Goal: Task Accomplishment & Management: Use online tool/utility

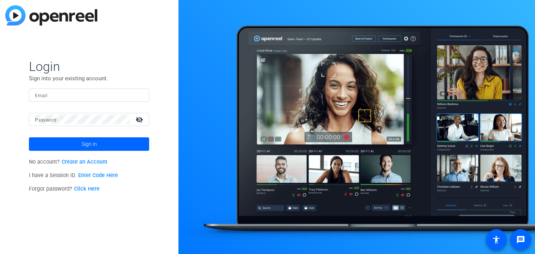
click at [93, 97] on input "Email" at bounding box center [89, 94] width 108 height 9
click at [78, 113] on div at bounding box center [82, 119] width 95 height 13
click at [29, 137] on button "Sign in" at bounding box center [89, 144] width 120 height 14
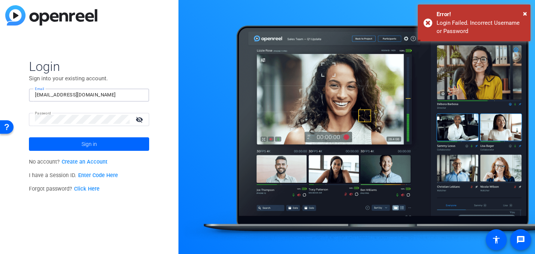
click at [108, 94] on input "dakota@meetinghousetv.com" at bounding box center [89, 94] width 108 height 9
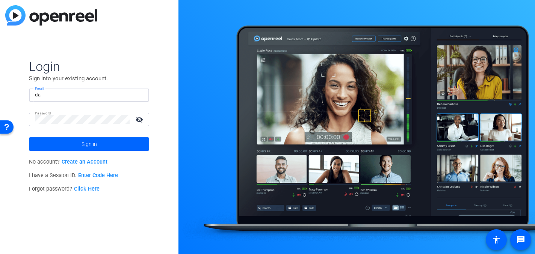
type input "d"
type input "interview@meetinghousetv.com"
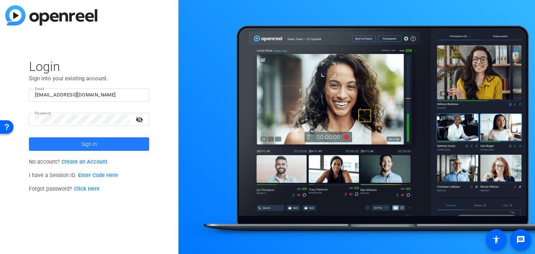
click at [74, 143] on span at bounding box center [89, 144] width 120 height 18
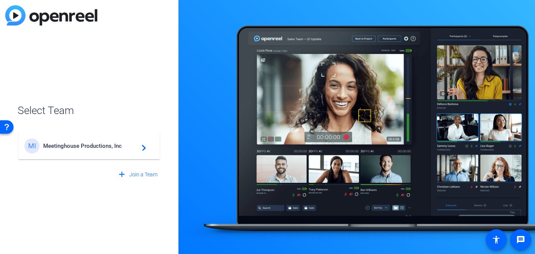
click at [74, 143] on span "Meetinghouse Productions, Inc" at bounding box center [90, 146] width 94 height 7
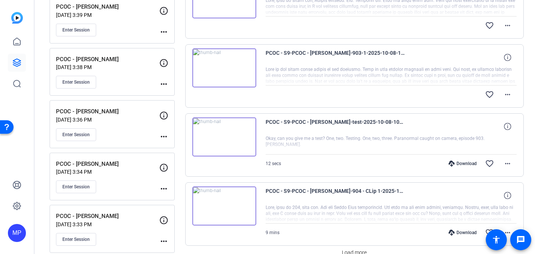
scroll to position [552, 0]
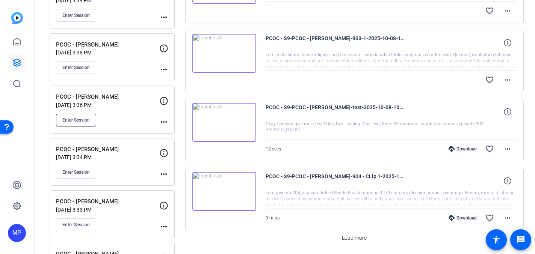
click at [77, 119] on span "Enter Session" at bounding box center [75, 120] width 27 height 6
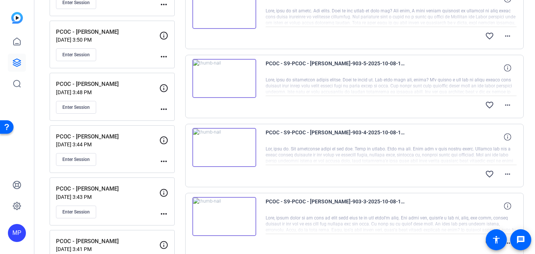
scroll to position [0, 0]
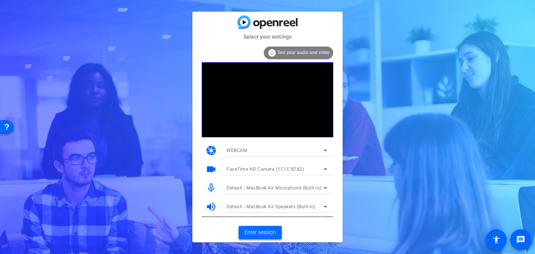
click at [256, 234] on span "Enter session" at bounding box center [259, 233] width 31 height 8
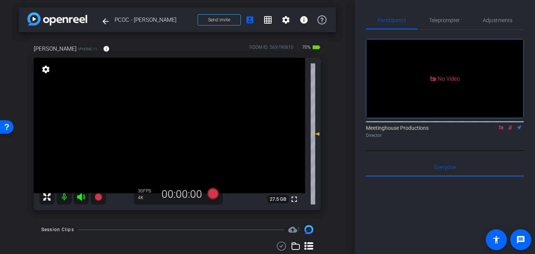
click at [509, 130] on icon at bounding box center [510, 127] width 4 height 5
click at [501, 20] on span "Adjustments" at bounding box center [498, 20] width 30 height 5
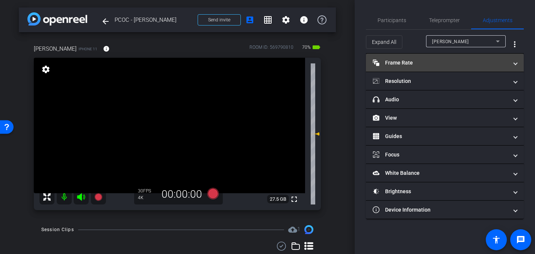
click at [504, 65] on mat-panel-title "Frame Rate Frame Rate" at bounding box center [439, 63] width 135 height 8
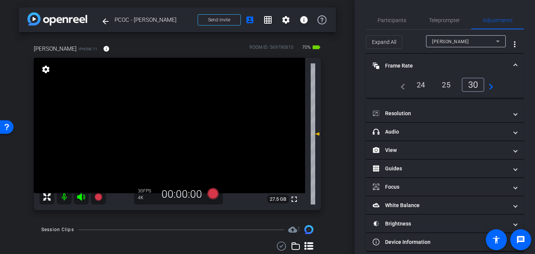
click at [514, 68] on span at bounding box center [515, 66] width 3 height 8
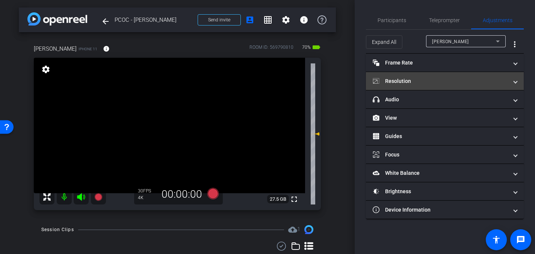
click at [515, 82] on span at bounding box center [515, 81] width 3 height 8
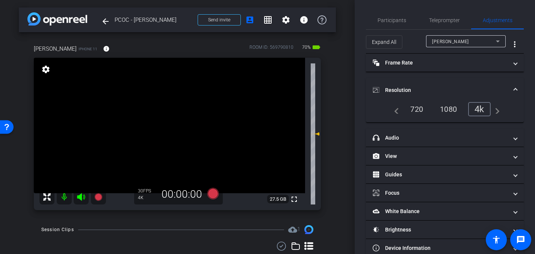
click at [516, 84] on mat-expansion-panel-header "Resolution" at bounding box center [445, 90] width 158 height 24
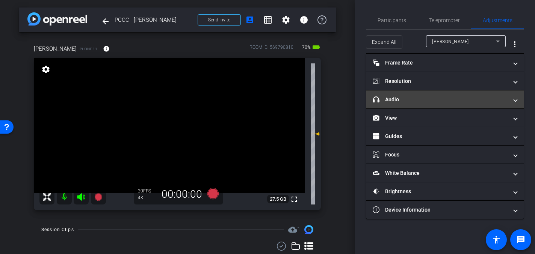
click at [511, 98] on span "headphone icon Audio" at bounding box center [442, 100] width 141 height 8
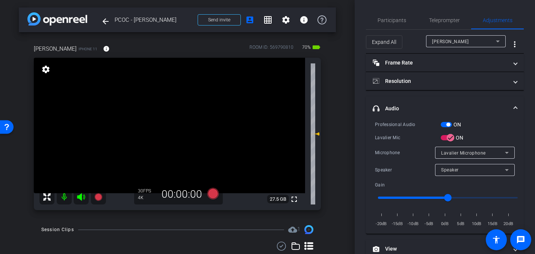
click at [516, 106] on span at bounding box center [515, 109] width 3 height 8
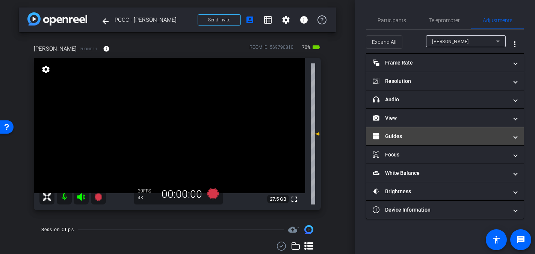
click at [514, 134] on span at bounding box center [515, 137] width 3 height 8
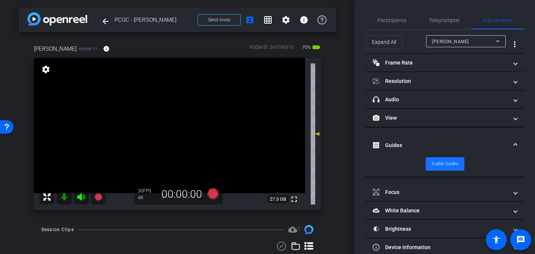
click at [451, 160] on span "Enable Guides" at bounding box center [444, 163] width 27 height 11
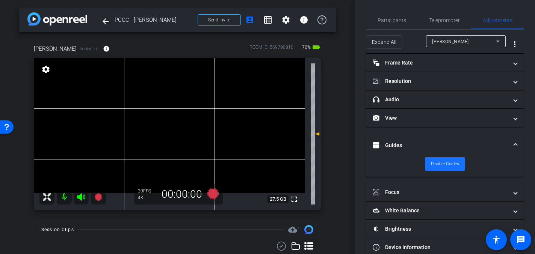
click at [448, 163] on span "Disable Guides" at bounding box center [445, 163] width 28 height 11
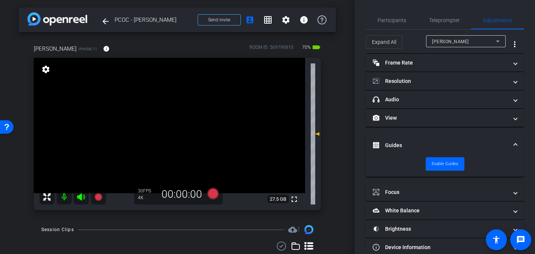
click at [514, 144] on span at bounding box center [515, 146] width 3 height 8
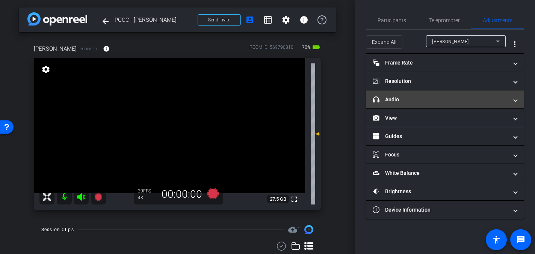
click at [397, 101] on mat-panel-title "headphone icon Audio" at bounding box center [439, 100] width 135 height 8
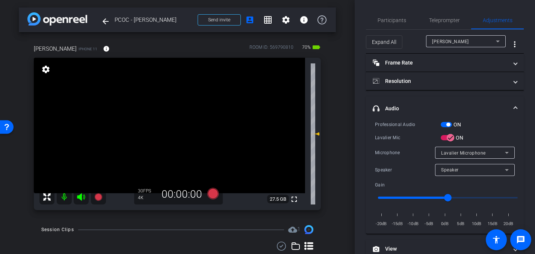
scroll to position [4, 0]
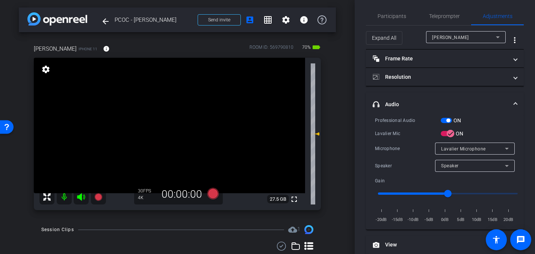
click at [196, 128] on video at bounding box center [169, 126] width 271 height 136
click at [211, 195] on icon at bounding box center [212, 193] width 11 height 11
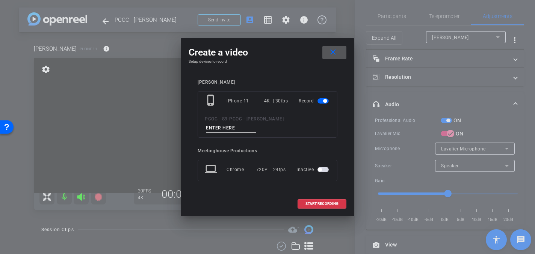
click at [231, 129] on input at bounding box center [231, 128] width 50 height 9
type input "904 - CLip 1"
click at [307, 204] on span "START RECORDING" at bounding box center [321, 204] width 33 height 4
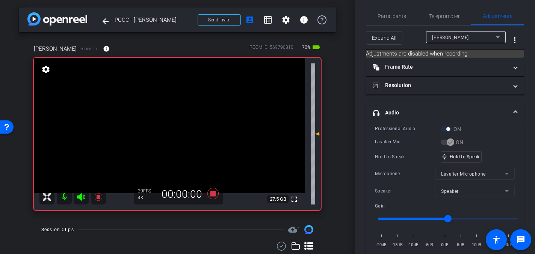
click at [189, 124] on video at bounding box center [169, 126] width 271 height 136
click at [164, 118] on video at bounding box center [169, 126] width 271 height 136
click at [166, 119] on video at bounding box center [169, 126] width 271 height 136
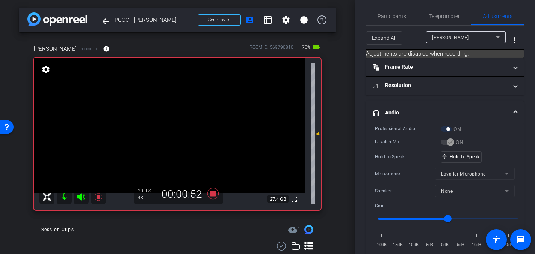
click at [166, 119] on video at bounding box center [169, 126] width 271 height 136
click at [165, 118] on video at bounding box center [169, 126] width 271 height 136
click at [163, 113] on video at bounding box center [169, 126] width 271 height 136
click at [167, 117] on video at bounding box center [169, 126] width 271 height 136
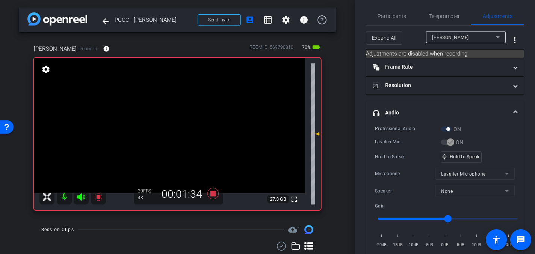
click at [167, 117] on video at bounding box center [169, 126] width 271 height 136
click at [168, 114] on video at bounding box center [169, 126] width 271 height 136
click at [165, 117] on div at bounding box center [168, 114] width 19 height 19
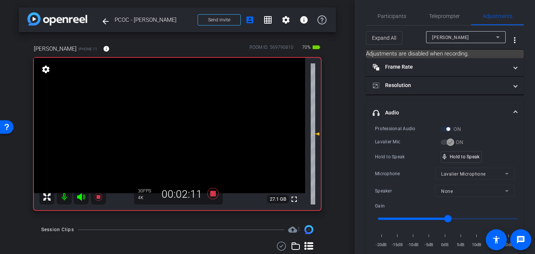
click at [165, 116] on video at bounding box center [169, 126] width 271 height 136
click at [168, 118] on video at bounding box center [169, 126] width 271 height 136
click at [167, 122] on video at bounding box center [169, 126] width 271 height 136
click at [165, 116] on video at bounding box center [169, 126] width 271 height 136
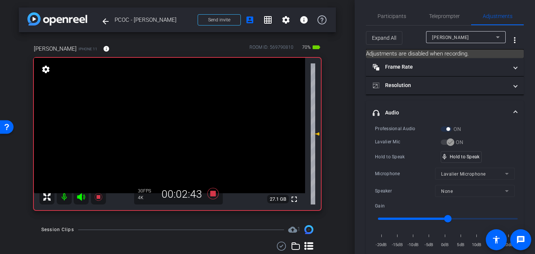
click at [166, 118] on video at bounding box center [169, 126] width 271 height 136
click at [172, 116] on video at bounding box center [169, 126] width 271 height 136
click at [165, 121] on video at bounding box center [169, 126] width 271 height 136
click at [164, 116] on video at bounding box center [169, 126] width 271 height 136
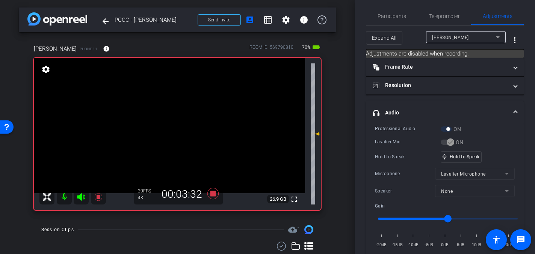
click at [164, 117] on video at bounding box center [169, 126] width 271 height 136
click at [163, 118] on video at bounding box center [169, 126] width 271 height 136
click at [166, 118] on video at bounding box center [169, 126] width 271 height 136
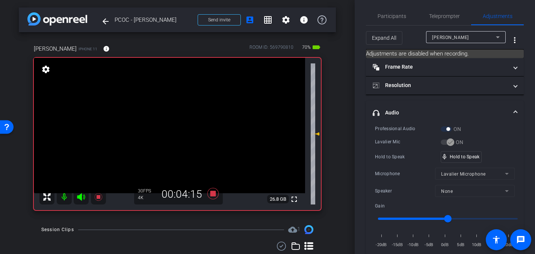
click at [169, 116] on video at bounding box center [169, 126] width 271 height 136
click at [168, 116] on video at bounding box center [169, 126] width 271 height 136
click at [168, 113] on video at bounding box center [169, 126] width 271 height 136
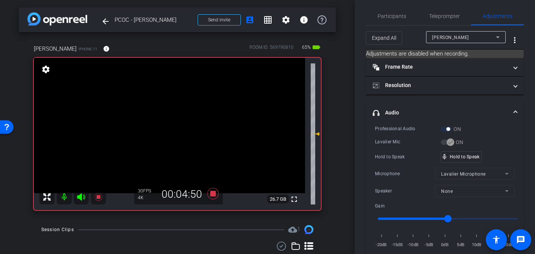
click at [167, 117] on video at bounding box center [169, 126] width 271 height 136
click at [167, 118] on video at bounding box center [169, 126] width 271 height 136
click at [214, 192] on icon at bounding box center [212, 193] width 11 height 11
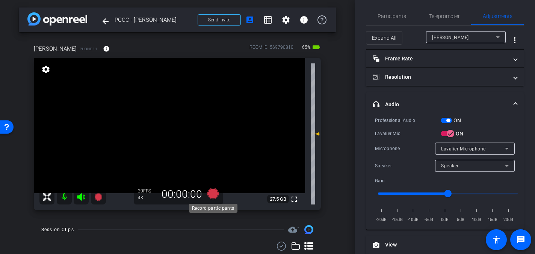
click at [214, 192] on icon at bounding box center [212, 193] width 11 height 11
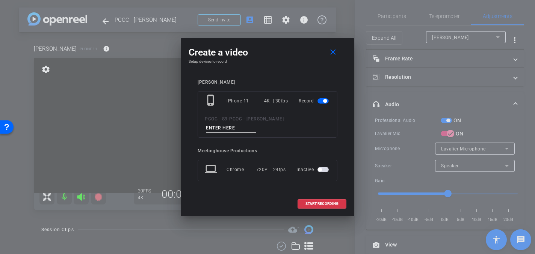
click at [228, 124] on input at bounding box center [231, 128] width 50 height 9
type input "904 - Clip 2"
click at [315, 202] on span "START RECORDING" at bounding box center [321, 204] width 33 height 4
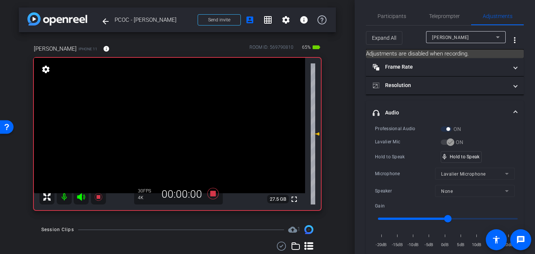
click at [169, 131] on video at bounding box center [169, 126] width 271 height 136
click at [170, 129] on video at bounding box center [169, 126] width 271 height 136
click at [172, 125] on video at bounding box center [169, 126] width 271 height 136
click at [177, 130] on video at bounding box center [169, 126] width 271 height 136
click at [459, 159] on div "mic_none Speaking..." at bounding box center [458, 157] width 34 height 11
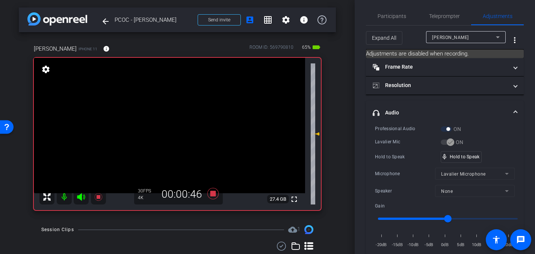
click at [175, 128] on video at bounding box center [169, 126] width 271 height 136
click at [178, 125] on video at bounding box center [169, 126] width 271 height 136
click at [175, 117] on video at bounding box center [169, 126] width 271 height 136
click at [163, 118] on video at bounding box center [169, 126] width 271 height 136
click at [166, 117] on video at bounding box center [169, 126] width 271 height 136
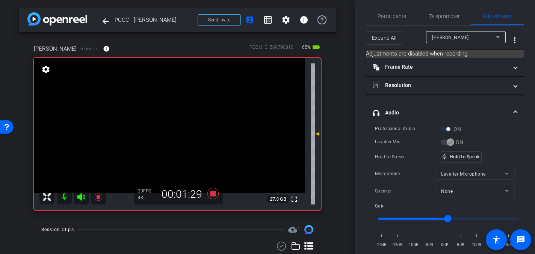
click at [168, 118] on video at bounding box center [169, 126] width 271 height 136
click at [168, 115] on video at bounding box center [169, 126] width 271 height 136
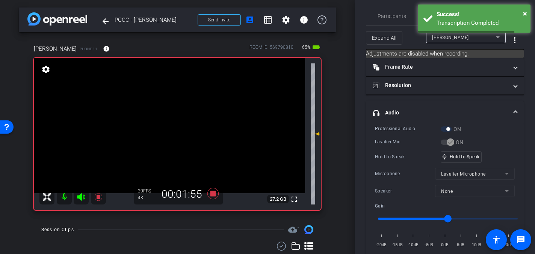
click at [161, 128] on video at bounding box center [169, 126] width 271 height 136
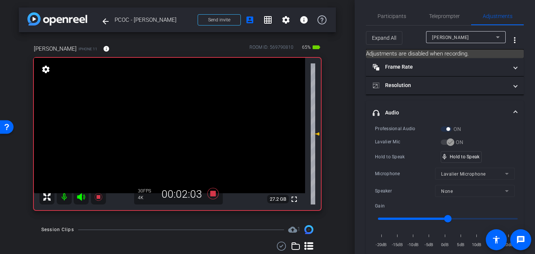
click at [169, 119] on video at bounding box center [169, 126] width 271 height 136
click at [168, 119] on video at bounding box center [169, 126] width 271 height 136
click at [169, 119] on video at bounding box center [169, 126] width 271 height 136
click at [168, 117] on video at bounding box center [169, 126] width 271 height 136
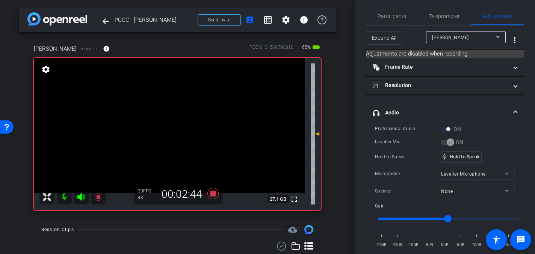
click at [164, 117] on video at bounding box center [169, 126] width 271 height 136
click at [167, 120] on video at bounding box center [169, 126] width 271 height 136
click at [168, 116] on video at bounding box center [169, 126] width 271 height 136
click at [167, 116] on video at bounding box center [169, 126] width 271 height 136
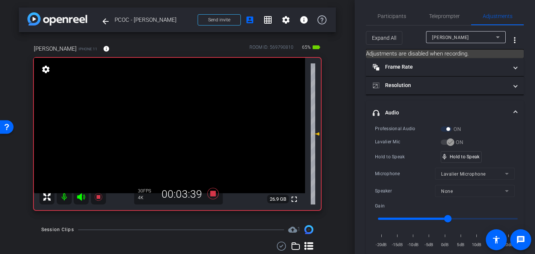
click at [161, 118] on video at bounding box center [169, 126] width 271 height 136
click at [168, 116] on video at bounding box center [169, 126] width 271 height 136
click at [165, 119] on video at bounding box center [169, 126] width 271 height 136
click at [167, 118] on video at bounding box center [169, 126] width 271 height 136
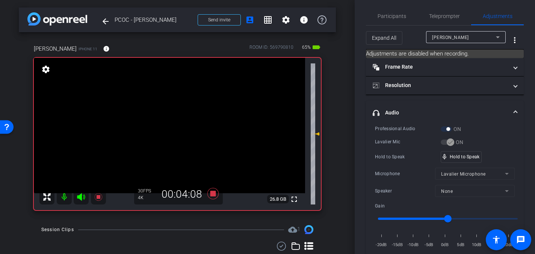
click at [169, 115] on video at bounding box center [169, 126] width 271 height 136
click at [166, 115] on video at bounding box center [169, 126] width 271 height 136
click at [168, 118] on video at bounding box center [169, 126] width 271 height 136
click at [166, 120] on video at bounding box center [169, 126] width 271 height 136
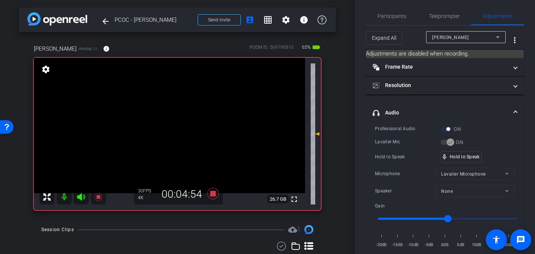
click at [167, 117] on video at bounding box center [169, 126] width 271 height 136
click at [165, 116] on video at bounding box center [169, 126] width 271 height 136
click at [163, 118] on video at bounding box center [169, 126] width 271 height 136
click at [213, 195] on icon at bounding box center [212, 193] width 11 height 11
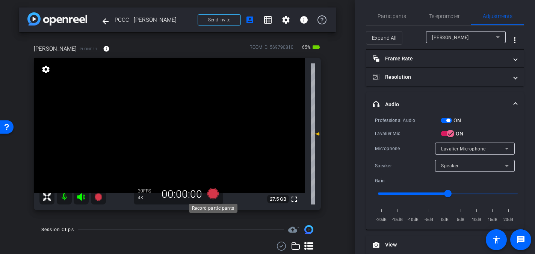
click at [216, 193] on icon at bounding box center [212, 193] width 11 height 11
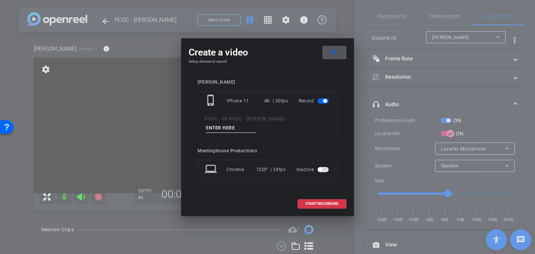
click at [223, 126] on input at bounding box center [231, 128] width 50 height 9
type input "904 - Clip 3"
click at [310, 203] on span "START RECORDING" at bounding box center [321, 204] width 33 height 4
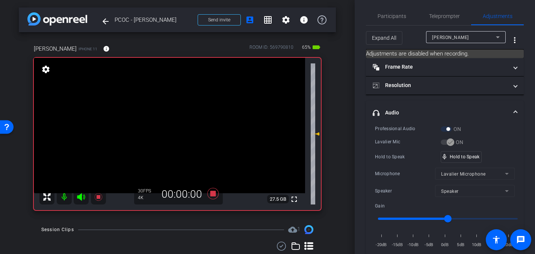
click at [180, 137] on video at bounding box center [169, 126] width 271 height 136
click at [172, 121] on video at bounding box center [169, 126] width 271 height 136
click at [167, 122] on video at bounding box center [169, 126] width 271 height 136
click at [169, 127] on video at bounding box center [169, 126] width 271 height 136
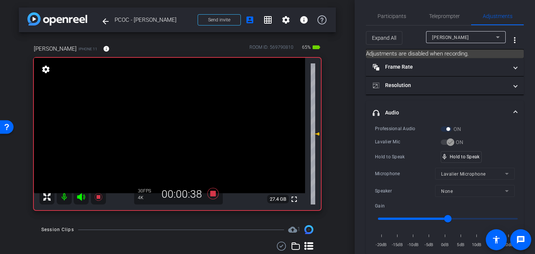
click at [169, 119] on video at bounding box center [169, 126] width 271 height 136
click at [166, 119] on video at bounding box center [169, 126] width 271 height 136
click at [166, 117] on video at bounding box center [169, 126] width 271 height 136
click at [169, 118] on video at bounding box center [169, 126] width 271 height 136
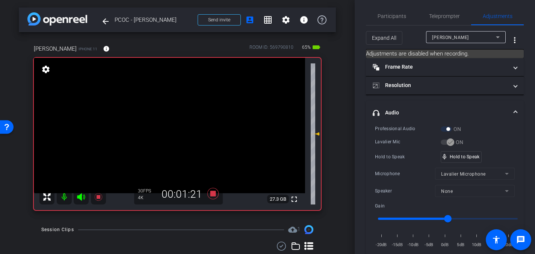
click at [171, 118] on video at bounding box center [169, 126] width 271 height 136
click at [173, 119] on video at bounding box center [169, 126] width 271 height 136
click at [164, 120] on video at bounding box center [169, 126] width 271 height 136
click at [167, 121] on video at bounding box center [169, 126] width 271 height 136
click at [168, 119] on video at bounding box center [169, 126] width 271 height 136
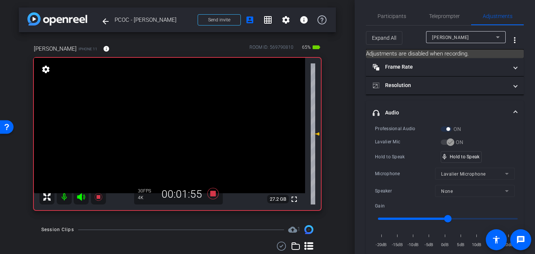
click at [163, 119] on video at bounding box center [169, 126] width 271 height 136
click at [163, 116] on video at bounding box center [169, 126] width 271 height 136
click at [167, 117] on video at bounding box center [169, 126] width 271 height 136
click at [172, 117] on video at bounding box center [169, 126] width 271 height 136
click at [165, 118] on video at bounding box center [169, 126] width 271 height 136
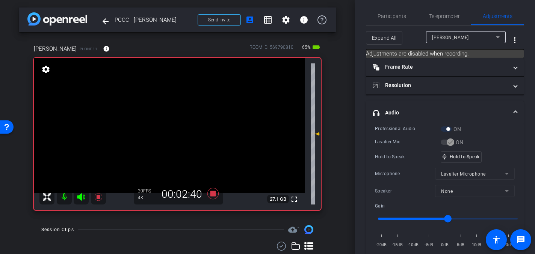
click at [171, 118] on video at bounding box center [169, 126] width 271 height 136
click at [167, 117] on video at bounding box center [169, 126] width 271 height 136
click at [169, 117] on video at bounding box center [169, 126] width 271 height 136
click at [170, 117] on video at bounding box center [169, 126] width 271 height 136
click at [166, 115] on video at bounding box center [169, 126] width 271 height 136
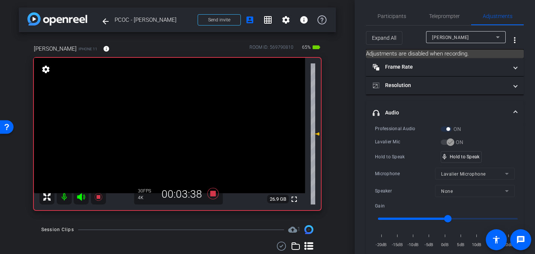
click at [166, 114] on video at bounding box center [169, 126] width 271 height 136
click at [167, 121] on video at bounding box center [169, 126] width 271 height 136
click at [166, 120] on video at bounding box center [169, 126] width 271 height 136
click at [168, 115] on video at bounding box center [169, 126] width 271 height 136
click at [170, 119] on video at bounding box center [169, 126] width 271 height 136
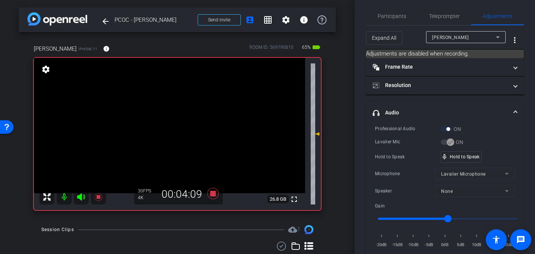
click at [166, 118] on video at bounding box center [169, 126] width 271 height 136
click at [171, 118] on video at bounding box center [169, 126] width 271 height 136
click at [168, 119] on video at bounding box center [169, 126] width 271 height 136
click at [165, 119] on video at bounding box center [169, 126] width 271 height 136
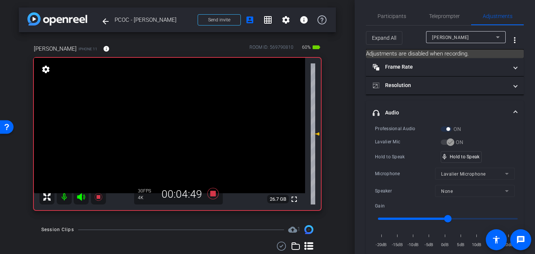
click at [163, 119] on video at bounding box center [169, 126] width 271 height 136
click at [164, 119] on video at bounding box center [169, 126] width 271 height 136
click at [166, 119] on video at bounding box center [169, 126] width 271 height 136
click at [170, 118] on video at bounding box center [169, 126] width 271 height 136
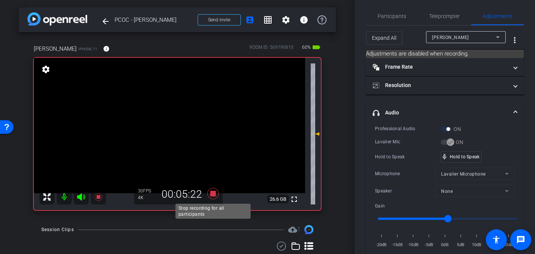
click at [213, 193] on icon at bounding box center [212, 193] width 11 height 11
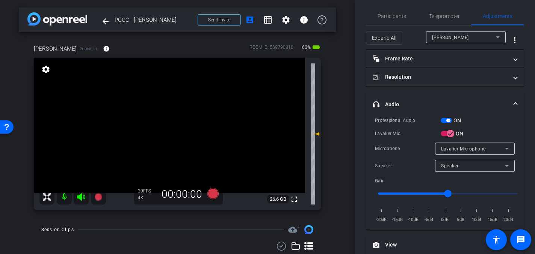
click at [180, 145] on video at bounding box center [169, 126] width 271 height 136
click at [213, 195] on icon at bounding box center [212, 193] width 11 height 11
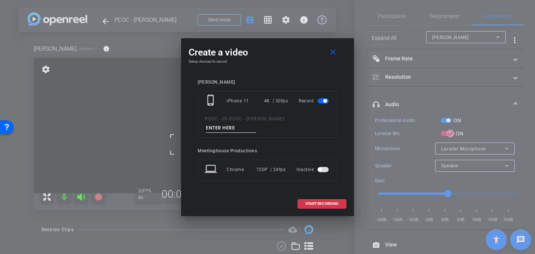
click at [226, 125] on input at bounding box center [231, 128] width 50 height 9
type input "904 - Clip 4"
click at [316, 204] on span "START RECORDING" at bounding box center [321, 204] width 33 height 4
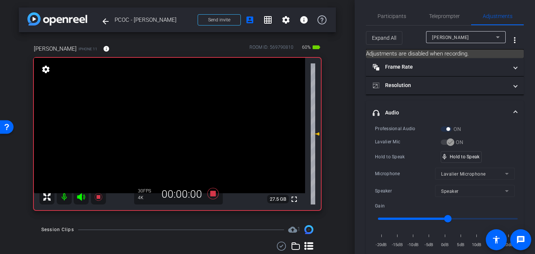
click at [172, 142] on video at bounding box center [169, 126] width 271 height 136
click at [172, 118] on video at bounding box center [169, 126] width 271 height 136
click at [170, 124] on video at bounding box center [169, 126] width 271 height 136
click at [174, 121] on video at bounding box center [169, 126] width 271 height 136
click at [161, 117] on video at bounding box center [169, 126] width 271 height 136
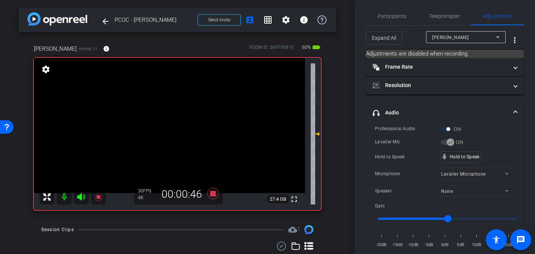
click at [166, 119] on video at bounding box center [169, 126] width 271 height 136
click at [165, 118] on video at bounding box center [169, 126] width 271 height 136
click at [164, 119] on video at bounding box center [169, 126] width 271 height 136
click at [163, 118] on video at bounding box center [169, 126] width 271 height 136
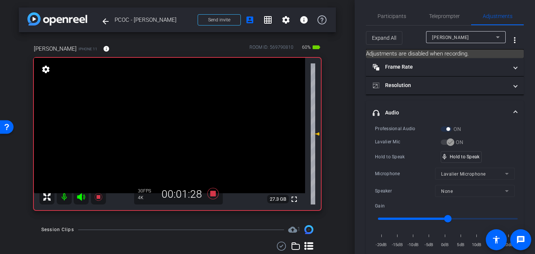
click at [166, 118] on video at bounding box center [169, 126] width 271 height 136
click at [169, 119] on video at bounding box center [169, 126] width 271 height 136
click at [166, 119] on video at bounding box center [169, 126] width 271 height 136
click at [169, 118] on video at bounding box center [169, 126] width 271 height 136
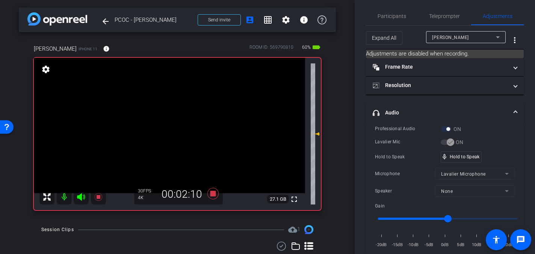
click at [168, 118] on video at bounding box center [169, 126] width 271 height 136
click at [167, 119] on video at bounding box center [169, 126] width 271 height 136
click at [167, 118] on video at bounding box center [169, 126] width 271 height 136
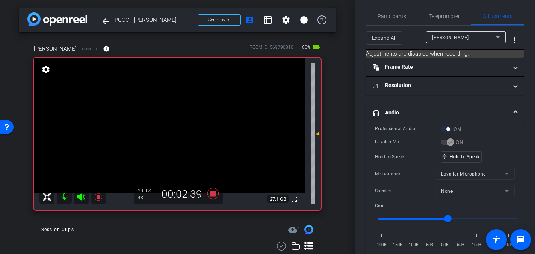
click at [167, 118] on video at bounding box center [169, 126] width 271 height 136
click at [162, 116] on video at bounding box center [169, 126] width 271 height 136
click at [163, 119] on video at bounding box center [169, 126] width 271 height 136
click at [169, 118] on video at bounding box center [169, 126] width 271 height 136
click at [166, 118] on video at bounding box center [169, 126] width 271 height 136
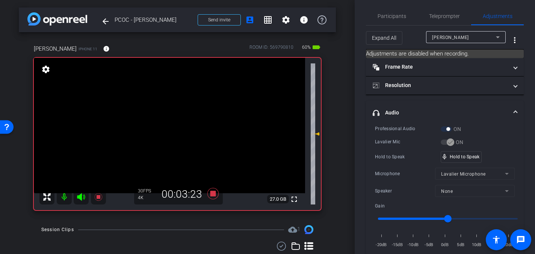
click at [166, 118] on video at bounding box center [169, 126] width 271 height 136
click at [168, 115] on video at bounding box center [169, 126] width 271 height 136
click at [213, 195] on icon at bounding box center [212, 193] width 11 height 11
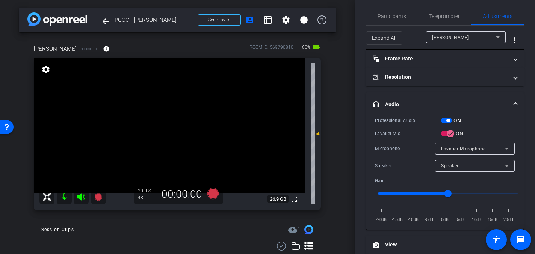
click at [173, 136] on video at bounding box center [169, 126] width 271 height 136
click at [213, 194] on icon at bounding box center [212, 193] width 11 height 11
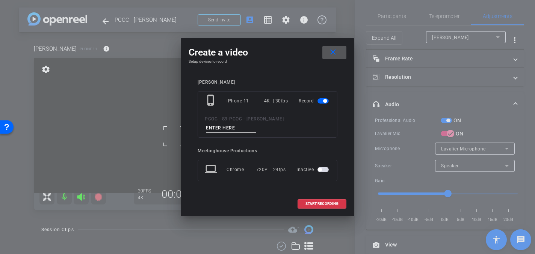
click at [227, 126] on input at bounding box center [231, 128] width 50 height 9
type input "904 - Clip 5"
click at [318, 205] on span "START RECORDING" at bounding box center [321, 204] width 33 height 4
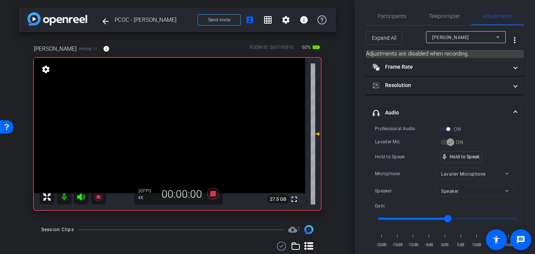
click at [179, 140] on video at bounding box center [169, 126] width 271 height 136
click at [172, 118] on video at bounding box center [169, 126] width 271 height 136
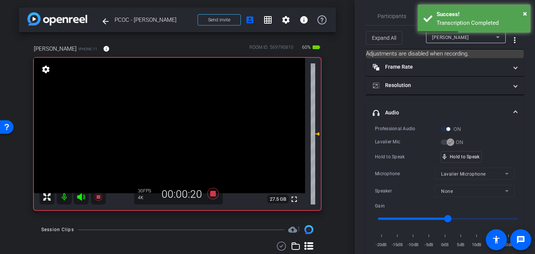
click at [172, 118] on video at bounding box center [169, 126] width 271 height 136
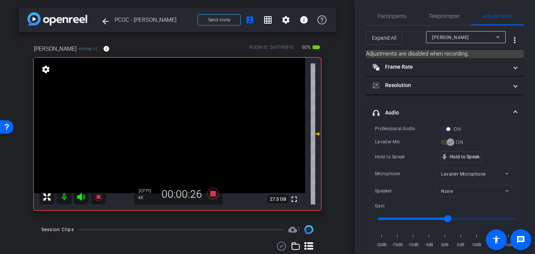
click at [169, 120] on video at bounding box center [169, 126] width 271 height 136
click at [166, 119] on video at bounding box center [169, 126] width 271 height 136
click at [164, 122] on video at bounding box center [169, 126] width 271 height 136
click at [170, 118] on video at bounding box center [169, 126] width 271 height 136
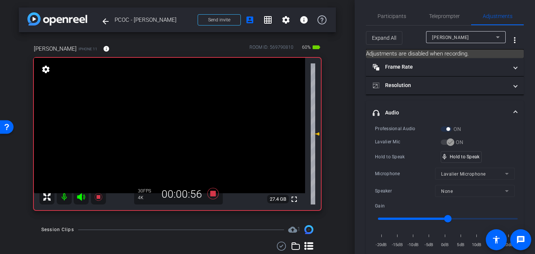
click at [169, 120] on video at bounding box center [169, 126] width 271 height 136
click at [163, 116] on video at bounding box center [169, 126] width 271 height 136
click at [166, 119] on video at bounding box center [169, 126] width 271 height 136
click at [169, 119] on video at bounding box center [169, 126] width 271 height 136
click at [169, 117] on video at bounding box center [169, 126] width 271 height 136
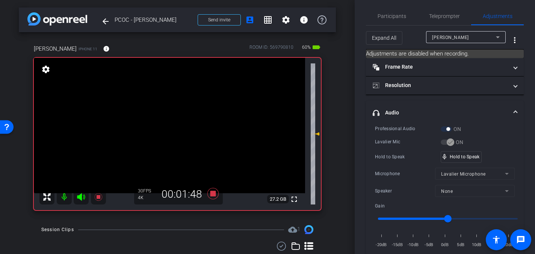
click at [167, 114] on video at bounding box center [169, 126] width 271 height 136
click at [162, 119] on video at bounding box center [169, 126] width 271 height 136
click at [167, 117] on video at bounding box center [169, 126] width 271 height 136
click at [162, 118] on video at bounding box center [169, 126] width 271 height 136
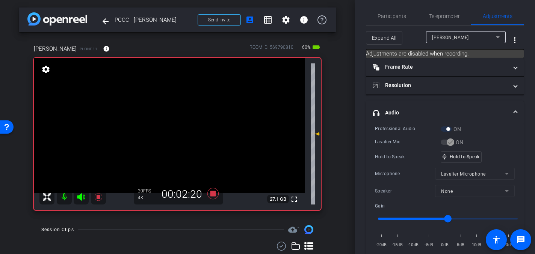
click at [164, 118] on video at bounding box center [169, 126] width 271 height 136
click at [168, 117] on video at bounding box center [169, 126] width 271 height 136
click at [168, 123] on video at bounding box center [169, 126] width 271 height 136
click at [167, 116] on video at bounding box center [169, 126] width 271 height 136
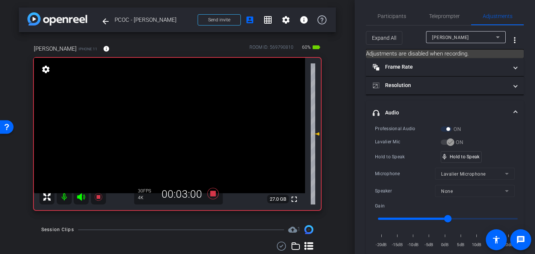
click at [165, 113] on video at bounding box center [169, 126] width 271 height 136
click at [213, 196] on icon at bounding box center [212, 193] width 11 height 11
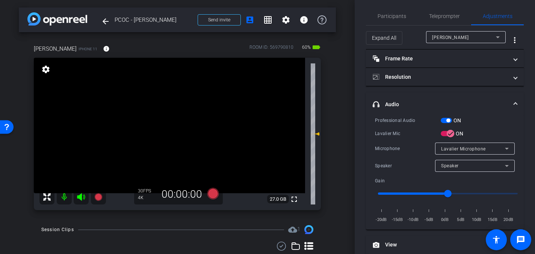
click at [168, 130] on video at bounding box center [169, 126] width 271 height 136
click at [170, 124] on video at bounding box center [169, 126] width 271 height 136
click at [213, 192] on icon at bounding box center [212, 193] width 11 height 11
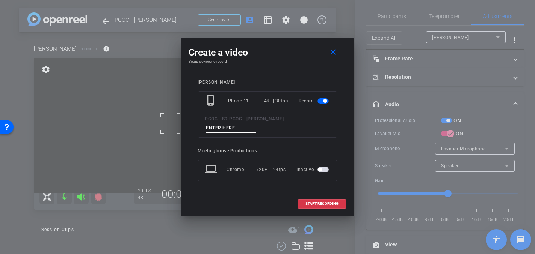
click at [228, 125] on input at bounding box center [231, 128] width 50 height 9
type input "904 - Clip 6"
click at [311, 202] on span "START RECORDING" at bounding box center [321, 204] width 33 height 4
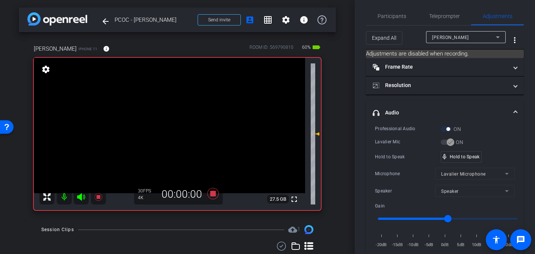
click at [165, 118] on video at bounding box center [169, 126] width 271 height 136
click at [164, 119] on video at bounding box center [169, 126] width 271 height 136
click at [170, 119] on video at bounding box center [169, 126] width 271 height 136
click at [168, 113] on video at bounding box center [169, 126] width 271 height 136
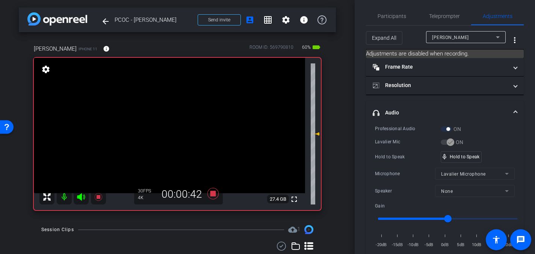
click at [168, 119] on video at bounding box center [169, 126] width 271 height 136
click at [167, 120] on video at bounding box center [169, 126] width 271 height 136
click at [168, 121] on video at bounding box center [169, 126] width 271 height 136
click at [166, 119] on video at bounding box center [169, 126] width 271 height 136
click at [169, 119] on video at bounding box center [169, 126] width 271 height 136
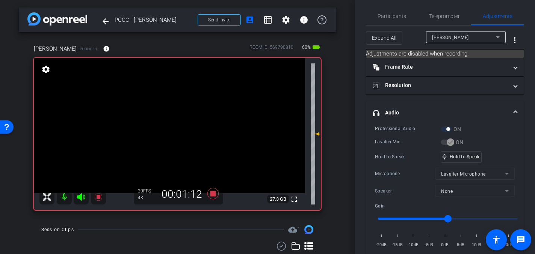
click at [168, 120] on video at bounding box center [169, 126] width 271 height 136
click at [169, 119] on video at bounding box center [169, 126] width 271 height 136
click at [168, 118] on video at bounding box center [169, 126] width 271 height 136
click at [168, 116] on video at bounding box center [169, 126] width 271 height 136
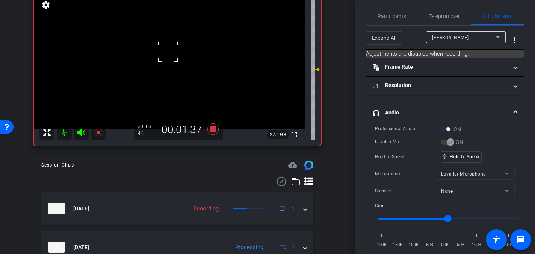
scroll to position [61, 0]
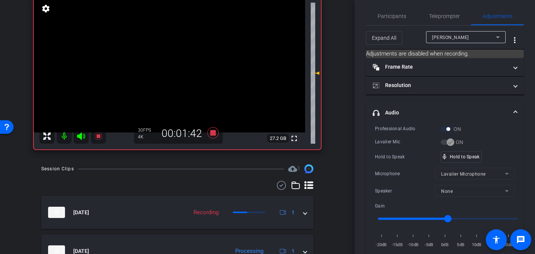
click at [168, 58] on video at bounding box center [169, 65] width 271 height 136
click at [168, 60] on video at bounding box center [169, 65] width 271 height 136
click at [174, 58] on video at bounding box center [169, 65] width 271 height 136
click at [166, 57] on video at bounding box center [169, 65] width 271 height 136
click at [167, 56] on video at bounding box center [169, 65] width 271 height 136
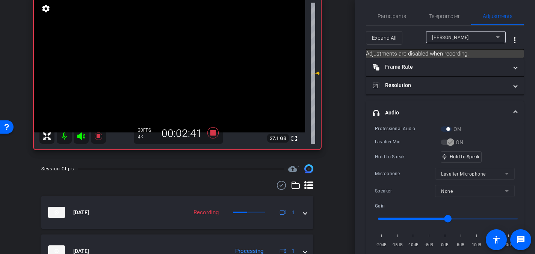
click at [168, 57] on video at bounding box center [169, 65] width 271 height 136
click at [168, 58] on video at bounding box center [169, 65] width 271 height 136
click at [164, 58] on video at bounding box center [169, 65] width 271 height 136
click at [166, 57] on video at bounding box center [169, 65] width 271 height 136
click at [168, 59] on video at bounding box center [169, 65] width 271 height 136
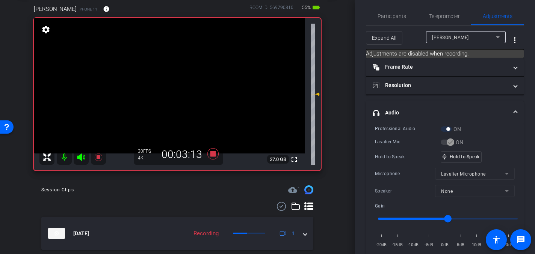
scroll to position [38, 0]
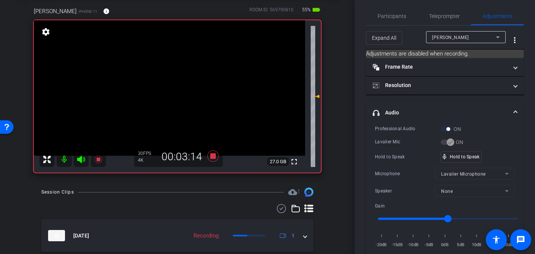
click at [170, 78] on video at bounding box center [169, 88] width 271 height 136
click at [163, 78] on video at bounding box center [169, 88] width 271 height 136
click at [173, 78] on video at bounding box center [169, 88] width 271 height 136
click at [168, 86] on video at bounding box center [169, 88] width 271 height 136
click at [166, 81] on video at bounding box center [169, 88] width 271 height 136
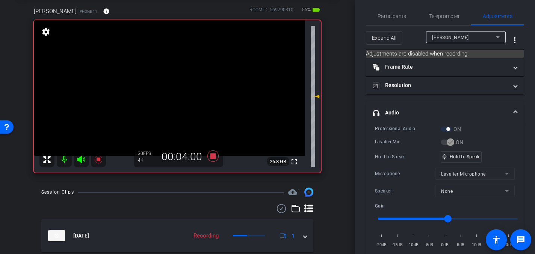
click at [170, 87] on video at bounding box center [169, 88] width 271 height 136
click at [171, 81] on video at bounding box center [169, 88] width 271 height 136
click at [162, 83] on video at bounding box center [169, 88] width 271 height 136
click at [176, 82] on video at bounding box center [169, 88] width 271 height 136
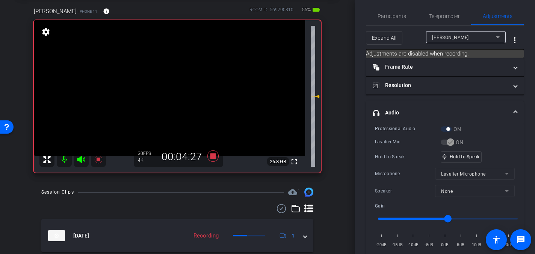
click at [169, 80] on video at bounding box center [169, 88] width 271 height 136
click at [170, 81] on video at bounding box center [169, 88] width 271 height 136
click at [170, 83] on video at bounding box center [169, 88] width 271 height 136
click at [173, 83] on video at bounding box center [169, 88] width 271 height 136
click at [170, 82] on video at bounding box center [169, 88] width 271 height 136
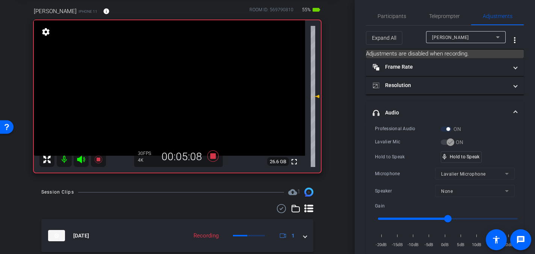
click at [170, 82] on video at bounding box center [169, 88] width 271 height 136
click at [169, 79] on video at bounding box center [169, 88] width 271 height 136
click at [173, 81] on video at bounding box center [169, 88] width 271 height 136
click at [169, 80] on video at bounding box center [169, 88] width 271 height 136
click at [164, 82] on video at bounding box center [169, 88] width 271 height 136
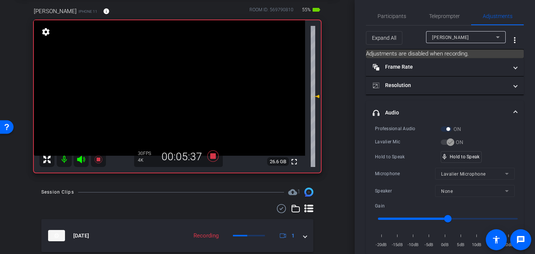
click at [166, 81] on video at bounding box center [169, 88] width 271 height 136
click at [216, 156] on icon at bounding box center [213, 156] width 18 height 14
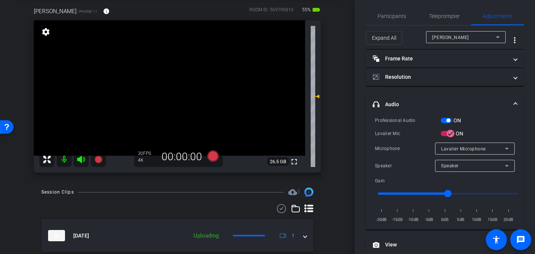
click at [174, 97] on video at bounding box center [169, 88] width 271 height 136
click at [216, 156] on icon at bounding box center [212, 156] width 11 height 11
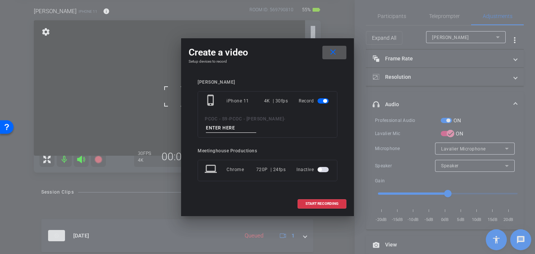
click at [221, 129] on input at bounding box center [231, 128] width 50 height 9
type input "904 - Clip 7"
click at [325, 203] on span "START RECORDING" at bounding box center [321, 204] width 33 height 4
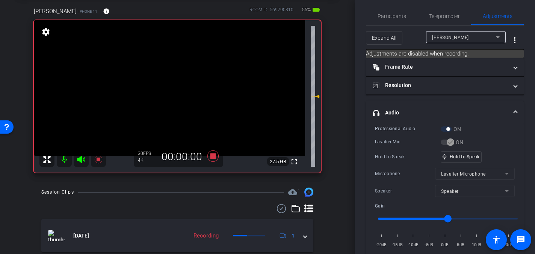
click at [178, 100] on video at bounding box center [169, 88] width 271 height 136
click at [175, 96] on video at bounding box center [169, 88] width 271 height 136
click at [164, 82] on video at bounding box center [169, 88] width 271 height 136
click at [170, 82] on video at bounding box center [169, 88] width 271 height 136
click at [172, 82] on video at bounding box center [169, 88] width 271 height 136
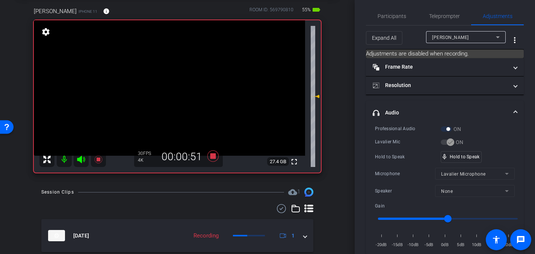
click at [175, 85] on video at bounding box center [169, 88] width 271 height 136
click at [168, 85] on video at bounding box center [169, 88] width 271 height 136
click at [166, 80] on video at bounding box center [169, 88] width 271 height 136
click at [168, 84] on video at bounding box center [169, 88] width 271 height 136
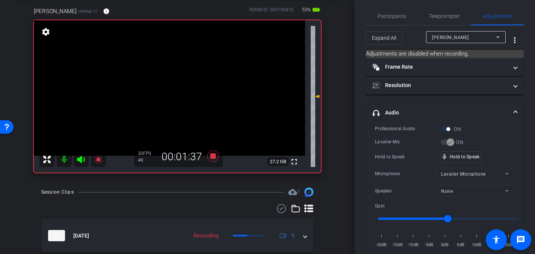
click at [166, 84] on video at bounding box center [169, 88] width 271 height 136
click at [167, 82] on video at bounding box center [169, 88] width 271 height 136
click at [164, 81] on video at bounding box center [169, 88] width 271 height 136
click at [170, 81] on video at bounding box center [169, 88] width 271 height 136
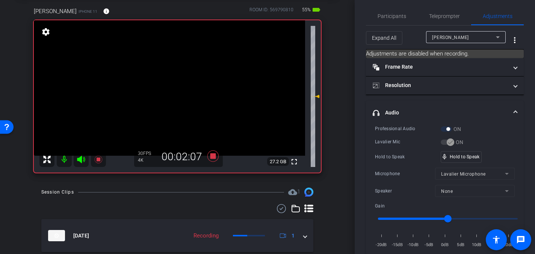
click at [170, 83] on video at bounding box center [169, 88] width 271 height 136
click at [169, 84] on video at bounding box center [169, 88] width 271 height 136
click at [162, 82] on video at bounding box center [169, 88] width 271 height 136
click at [172, 81] on video at bounding box center [169, 88] width 271 height 136
click at [167, 85] on video at bounding box center [169, 88] width 271 height 136
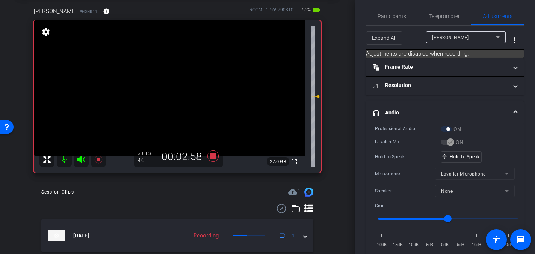
click at [167, 80] on video at bounding box center [169, 88] width 271 height 136
click at [167, 82] on video at bounding box center [169, 88] width 271 height 136
click at [164, 80] on video at bounding box center [169, 88] width 271 height 136
click at [167, 81] on video at bounding box center [169, 88] width 271 height 136
click at [164, 81] on video at bounding box center [169, 88] width 271 height 136
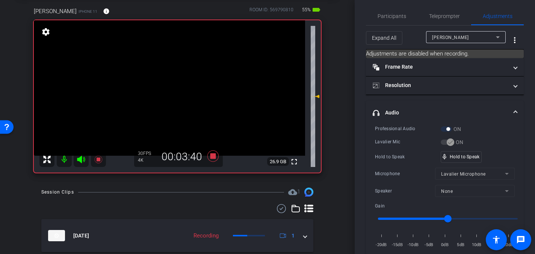
click at [167, 81] on video at bounding box center [169, 88] width 271 height 136
click at [166, 82] on video at bounding box center [169, 88] width 271 height 136
click at [165, 83] on video at bounding box center [169, 88] width 271 height 136
click at [164, 83] on video at bounding box center [169, 88] width 271 height 136
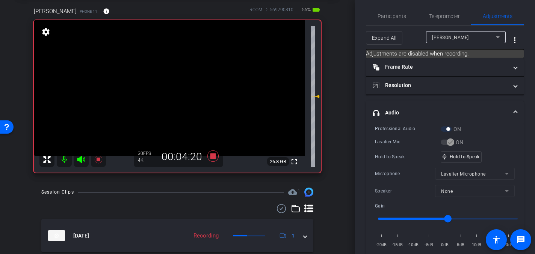
click at [167, 84] on video at bounding box center [169, 88] width 271 height 136
click at [171, 83] on video at bounding box center [169, 88] width 271 height 136
click at [169, 83] on video at bounding box center [169, 88] width 271 height 136
click at [169, 80] on video at bounding box center [169, 88] width 271 height 136
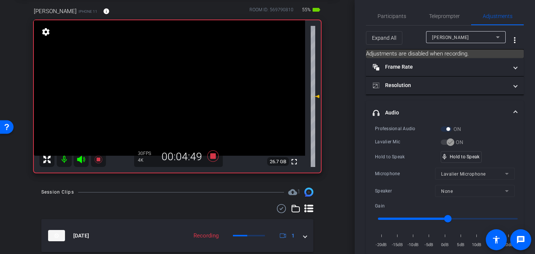
click at [169, 84] on video at bounding box center [169, 88] width 271 height 136
click at [170, 82] on video at bounding box center [169, 88] width 271 height 136
click at [168, 83] on video at bounding box center [169, 88] width 271 height 136
click at [211, 155] on icon at bounding box center [212, 156] width 11 height 11
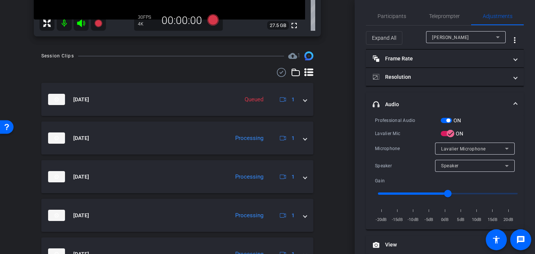
scroll to position [169, 0]
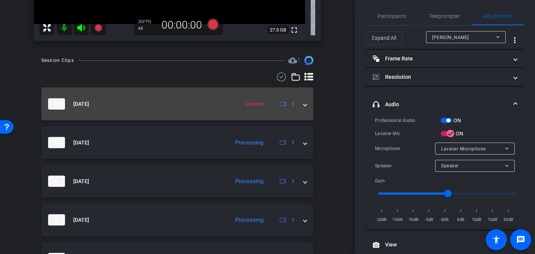
click at [303, 107] on span at bounding box center [304, 104] width 3 height 8
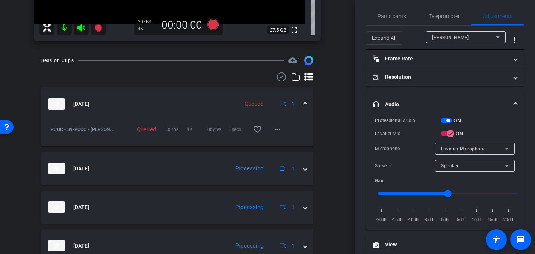
click at [305, 106] on span at bounding box center [304, 104] width 3 height 8
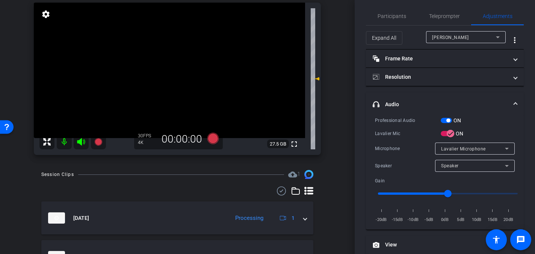
scroll to position [0, 0]
